Goal: Information Seeking & Learning: Understand process/instructions

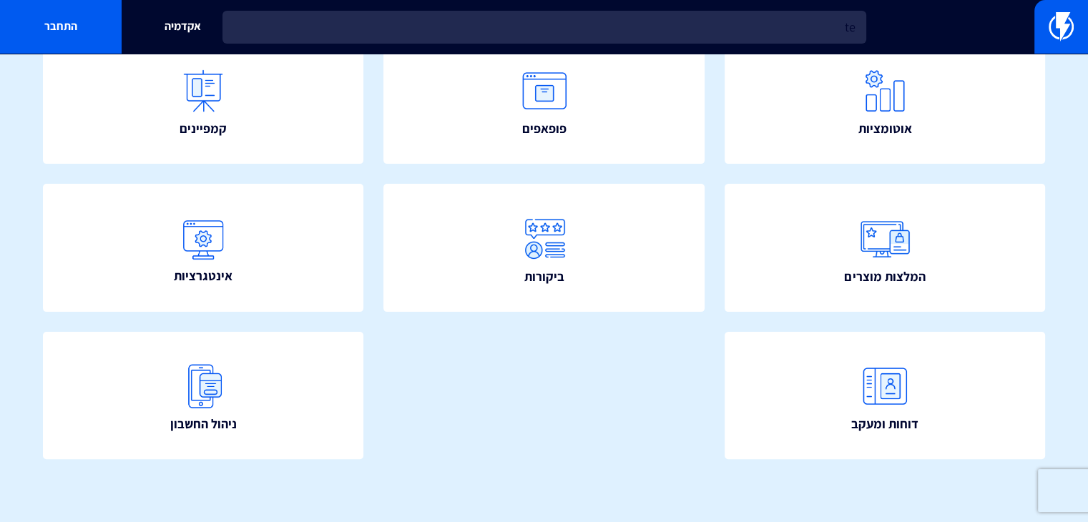
type input "t"
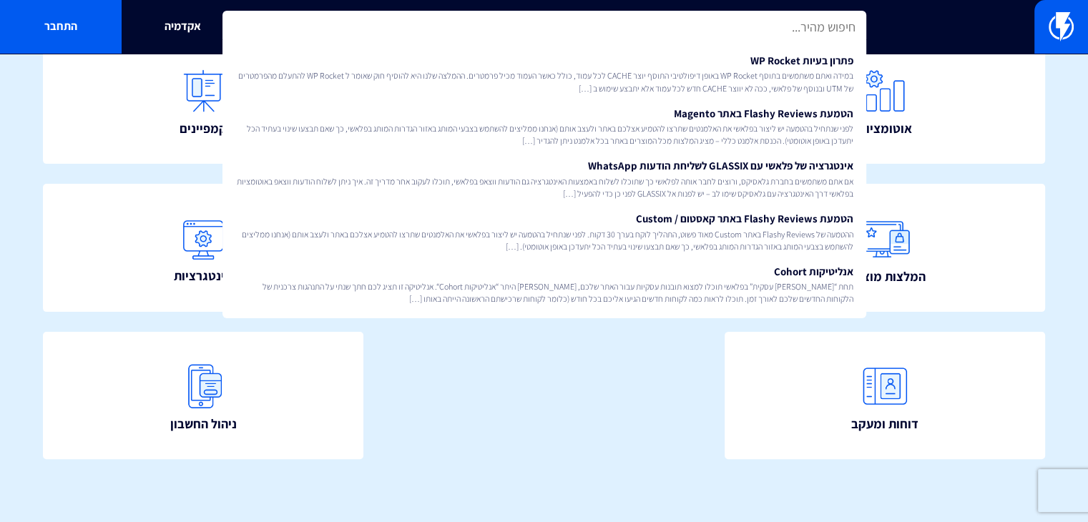
type input "ט"
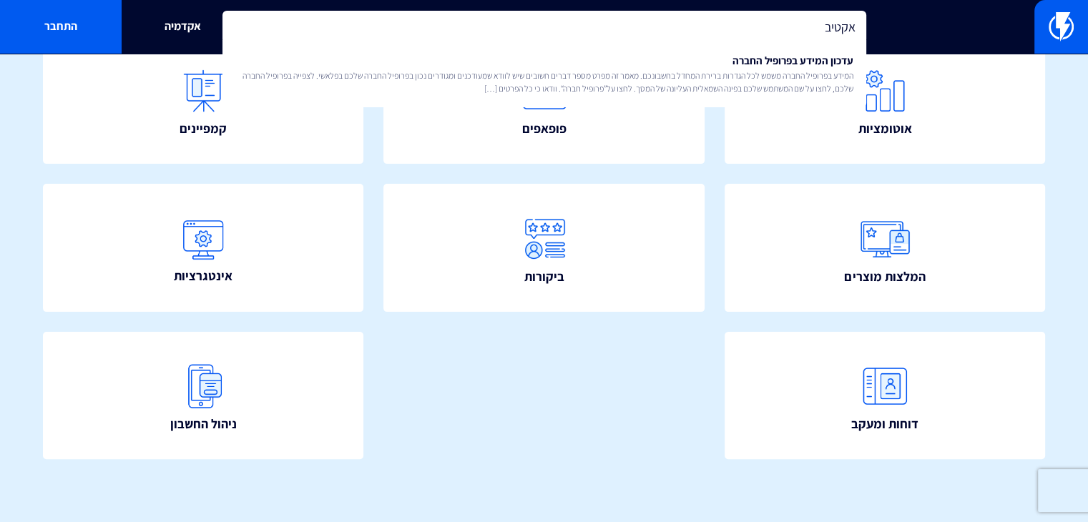
type input "אקטיב"
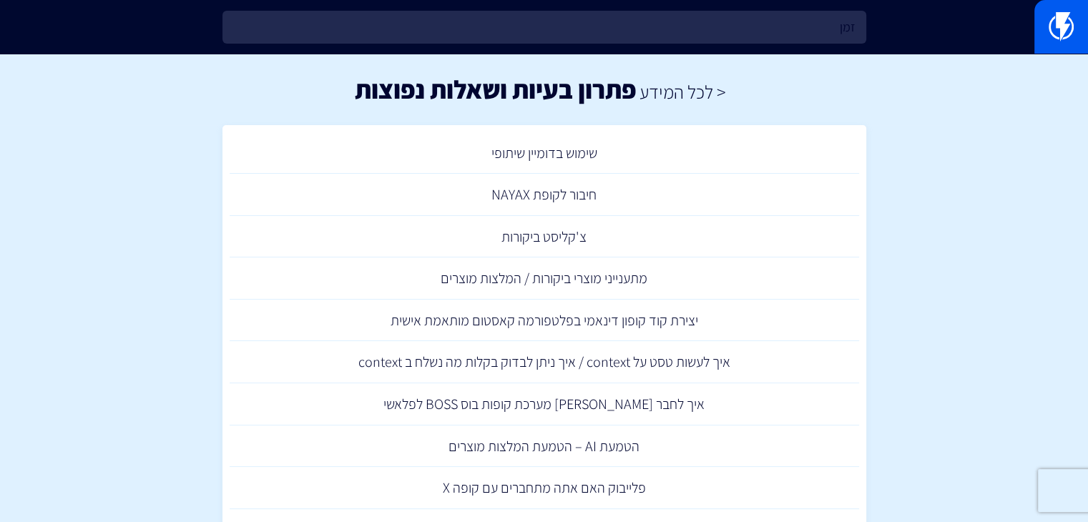
click at [687, 29] on input "זמן" at bounding box center [545, 27] width 644 height 33
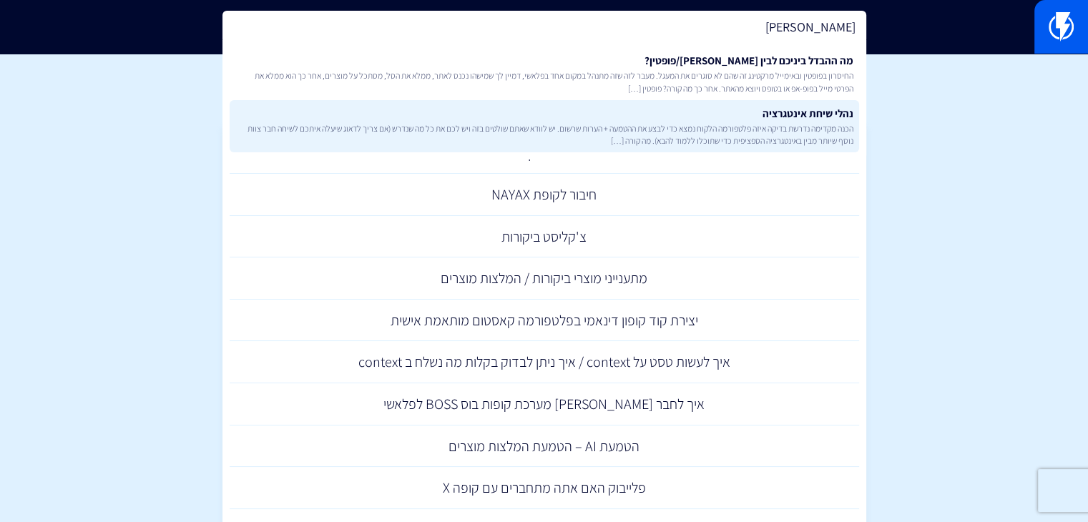
type input "[PERSON_NAME]"
click at [718, 117] on link "נהלי שיחת אינטגרציה הכנה מקדימה נדרשת בדיקה איזה פלטפורמה הלקוח נמצא כדי לבצע א…" at bounding box center [545, 126] width 630 height 53
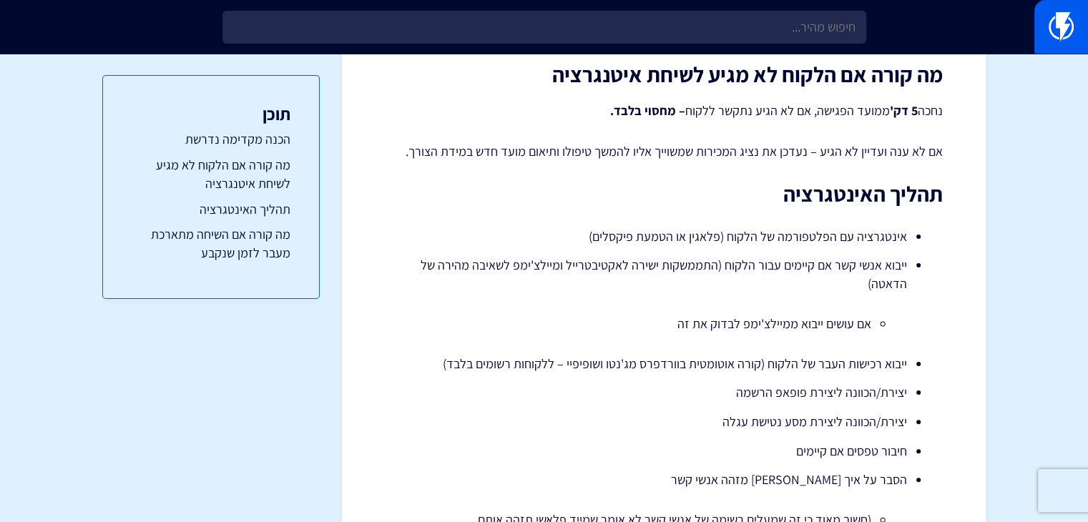
scroll to position [358, 0]
